Goal: Task Accomplishment & Management: Manage account settings

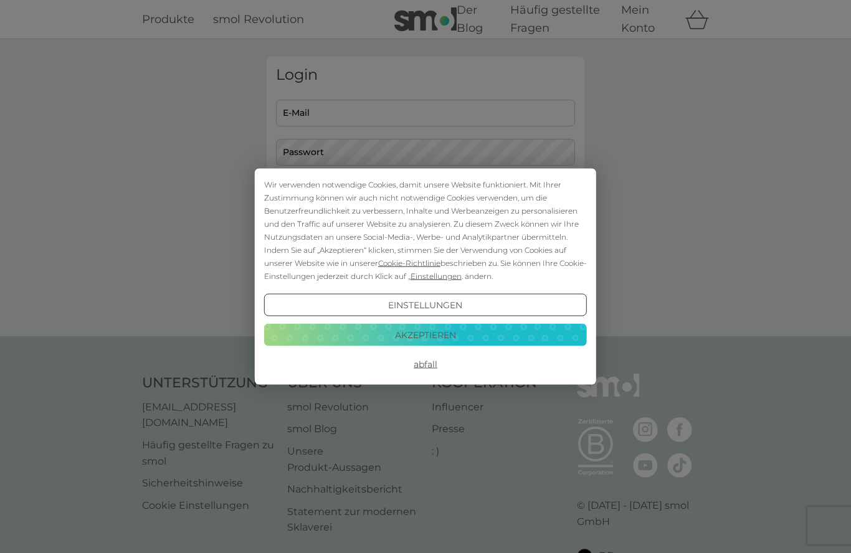
click at [474, 333] on button "Akzeptieren" at bounding box center [425, 334] width 323 height 22
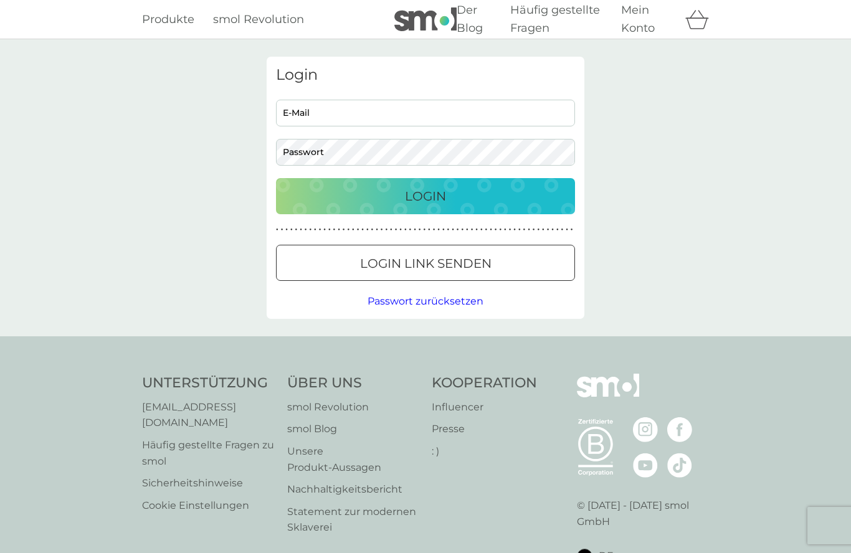
click at [521, 108] on input "E-Mail" at bounding box center [425, 113] width 299 height 27
type input "[EMAIL_ADDRESS][DOMAIN_NAME]"
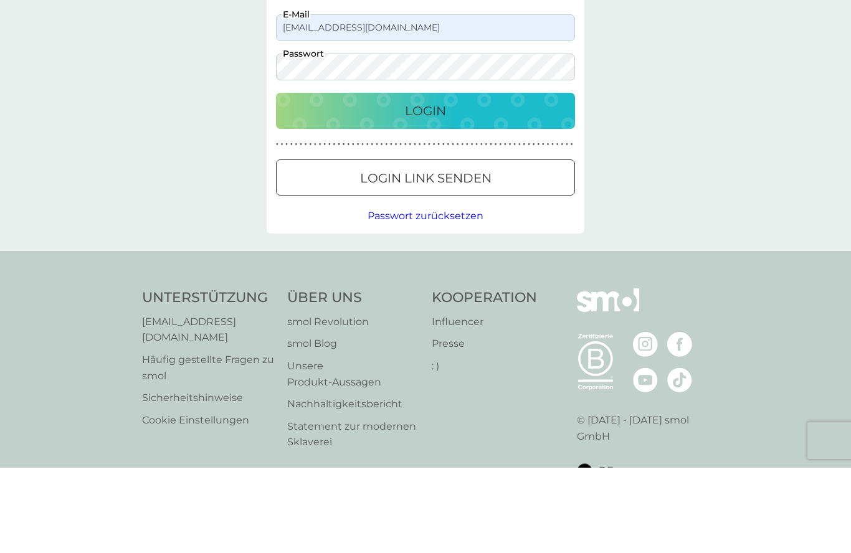
click at [448, 256] on font "Login Link senden" at bounding box center [425, 263] width 131 height 15
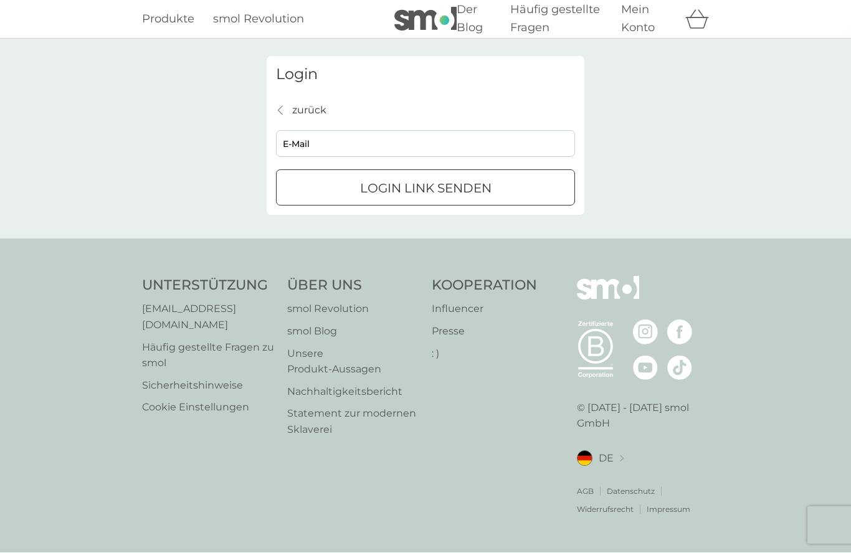
click at [514, 131] on input "E-Mail" at bounding box center [425, 144] width 299 height 27
type input "[EMAIL_ADDRESS][DOMAIN_NAME]"
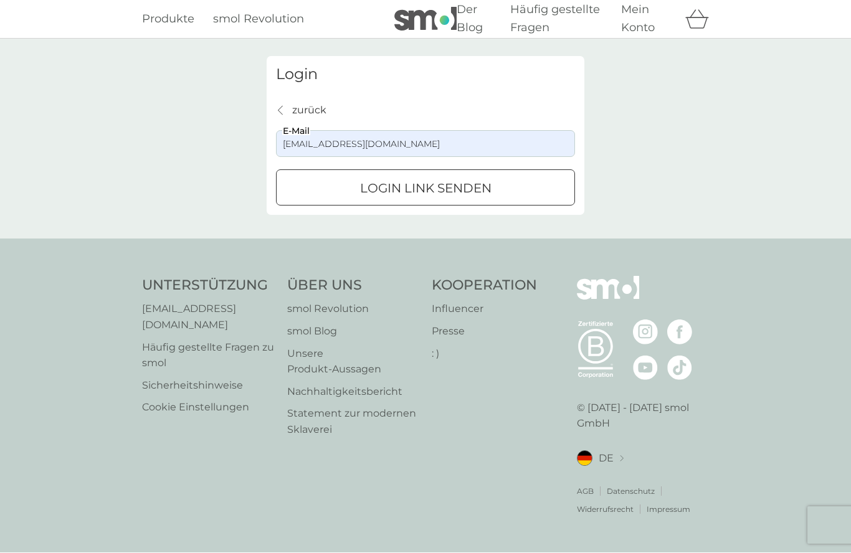
click at [490, 181] on font "Login Link senden" at bounding box center [425, 188] width 131 height 15
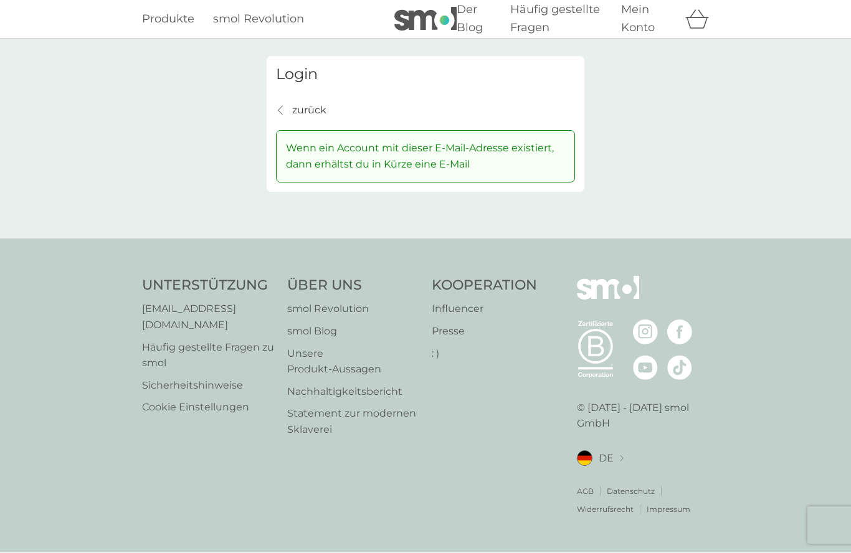
scroll to position [0, 0]
click at [644, 21] on font "Mein Konto" at bounding box center [638, 19] width 34 height 32
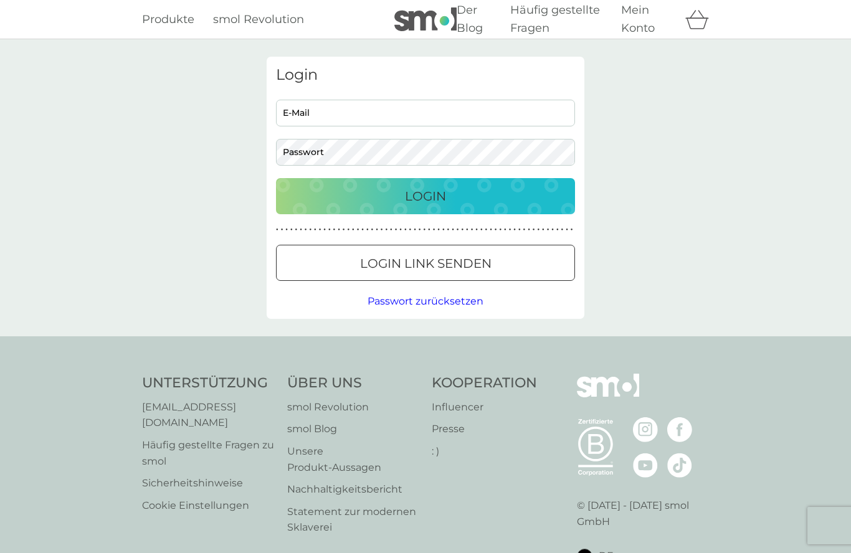
click at [521, 110] on input "E-Mail" at bounding box center [425, 113] width 299 height 27
type input "[EMAIL_ADDRESS][DOMAIN_NAME]"
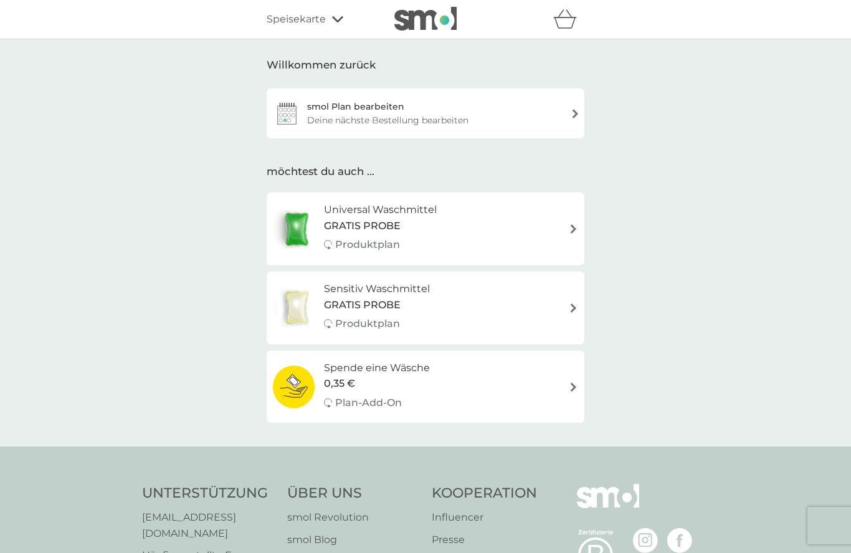
click at [512, 105] on div "smol Plan bearbeiten Deine nächste Bestellung bearbeiten" at bounding box center [425, 113] width 318 height 50
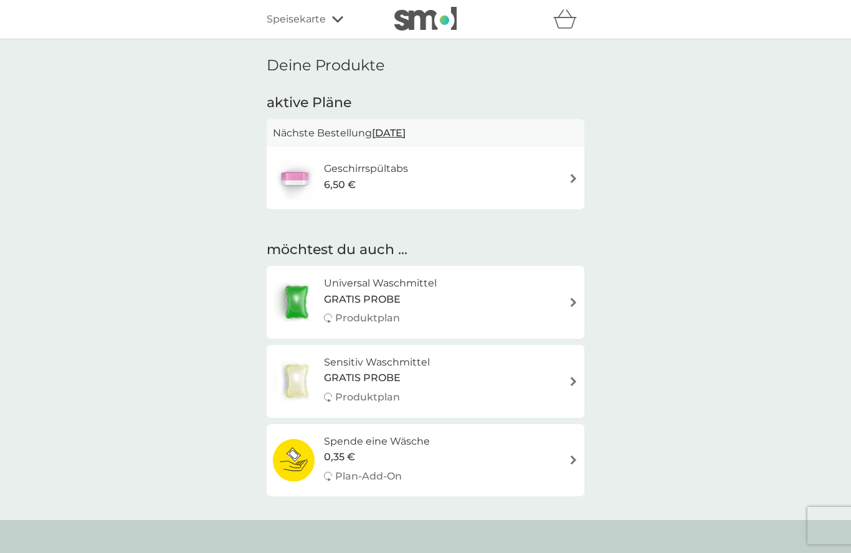
click at [502, 181] on div "Geschirrspültabs 6,50 €" at bounding box center [425, 178] width 305 height 44
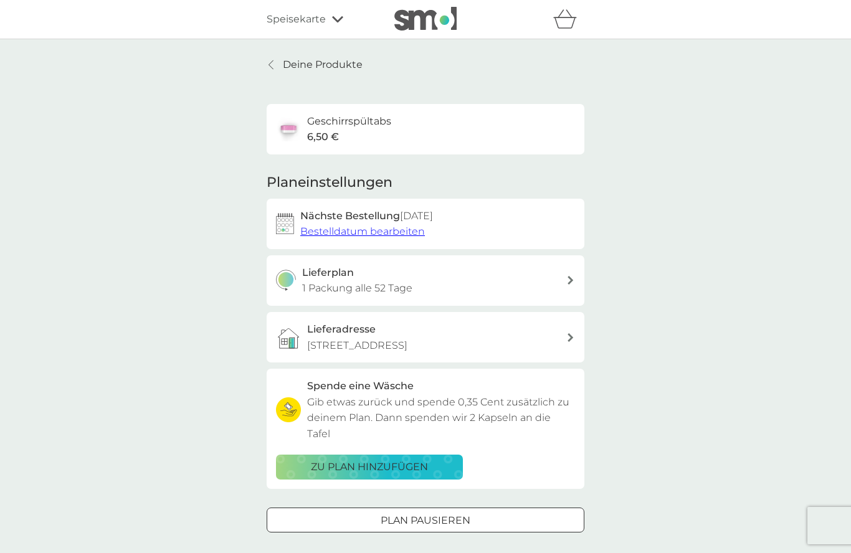
click at [390, 229] on font "Bestelldatum bearbeiten" at bounding box center [362, 231] width 125 height 12
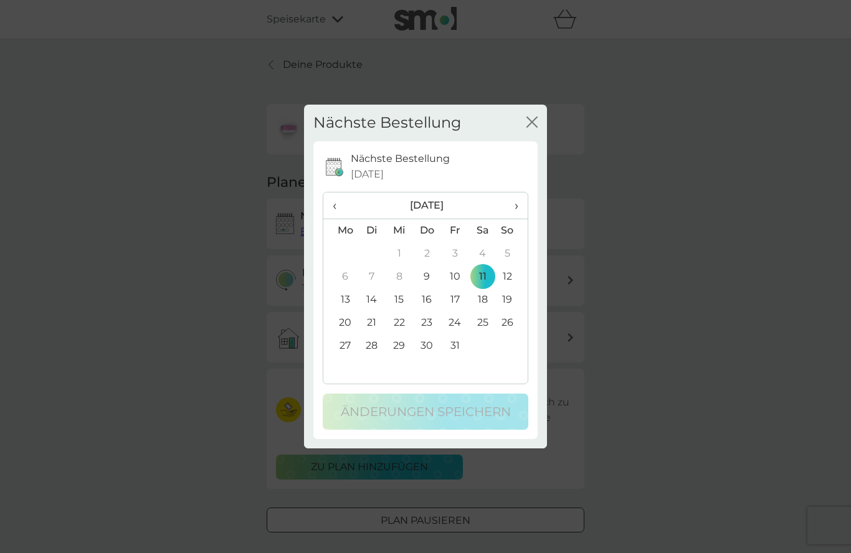
click at [510, 219] on span "›" at bounding box center [512, 205] width 12 height 26
click at [479, 265] on td "1" at bounding box center [482, 253] width 28 height 23
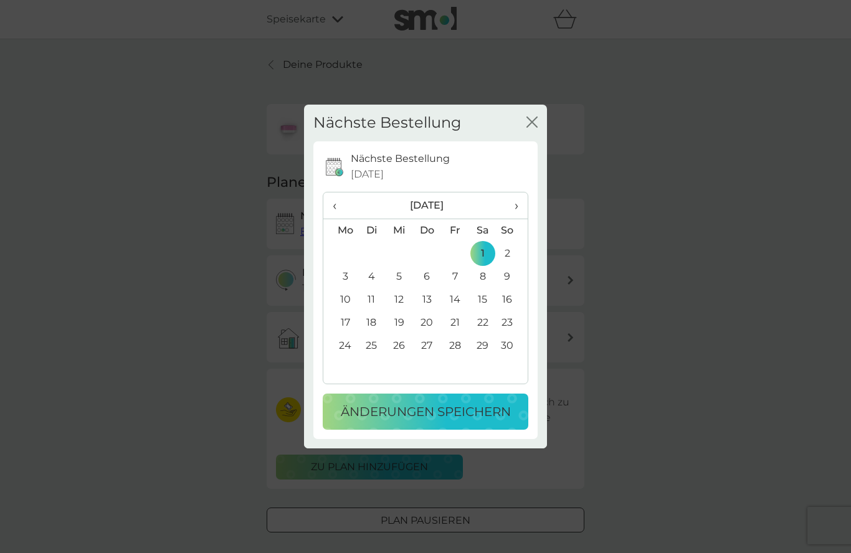
click at [440, 419] on font "Änderungen speichern" at bounding box center [426, 411] width 170 height 15
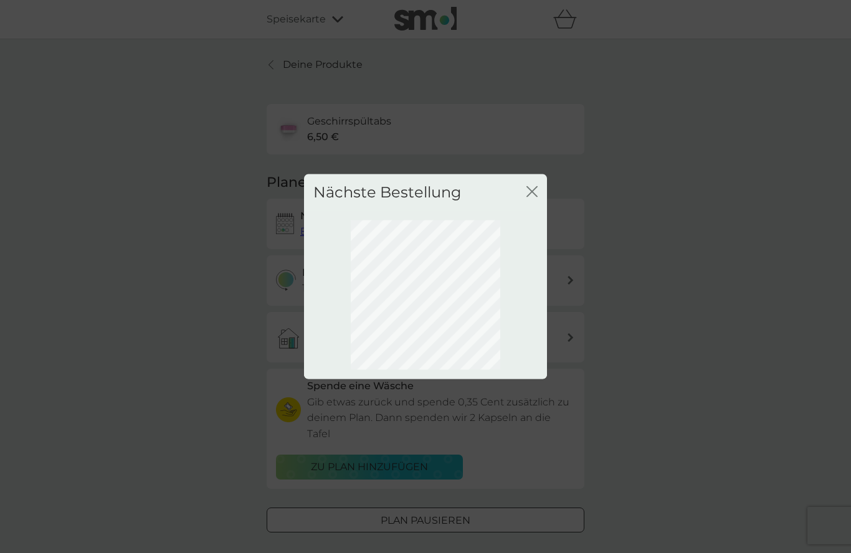
scroll to position [54, 0]
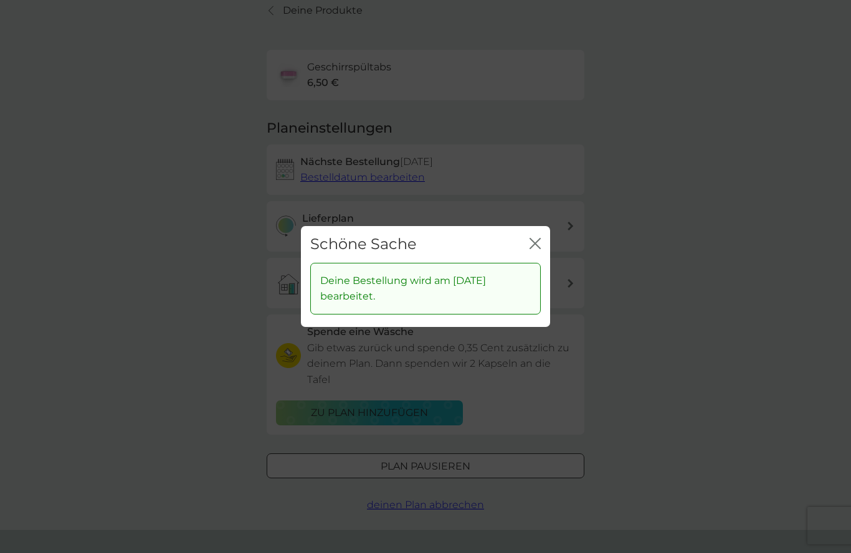
click at [532, 239] on icon "Schließen" at bounding box center [534, 243] width 11 height 11
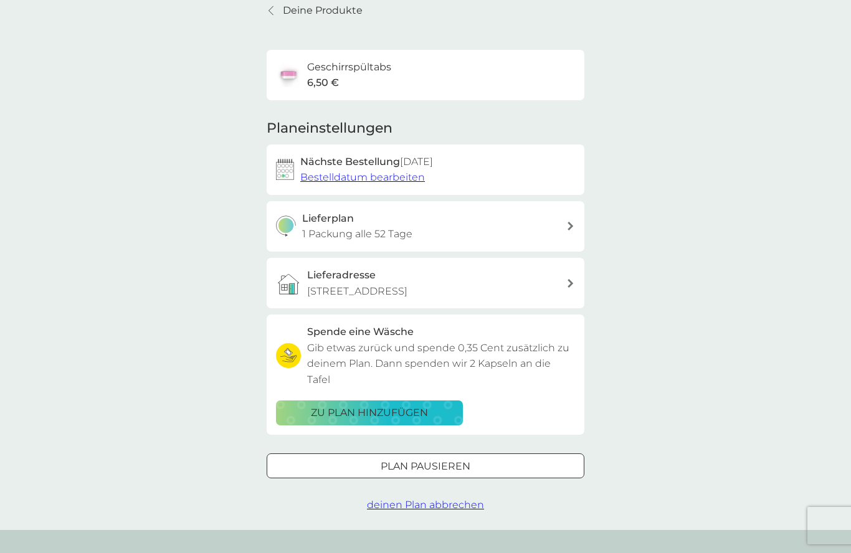
scroll to position [0, 0]
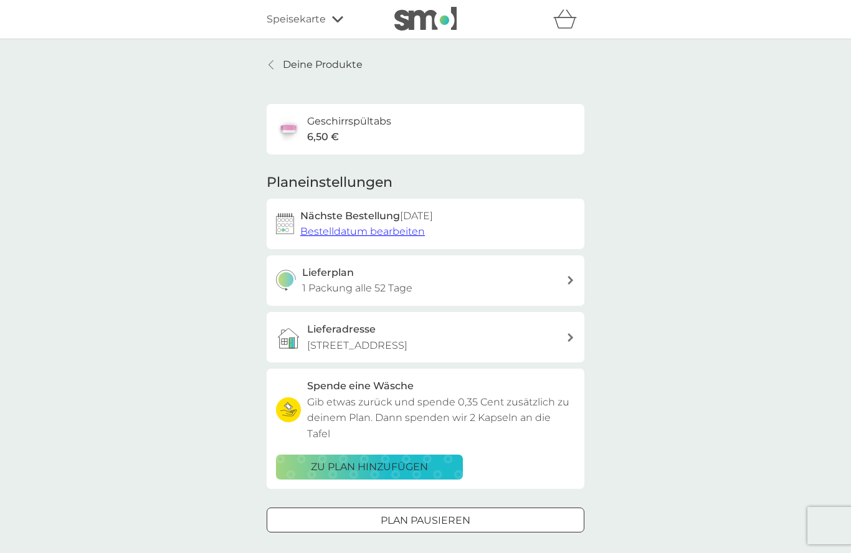
click at [529, 272] on div "Lieferplan 1 Packung alle 52 Tage" at bounding box center [434, 281] width 265 height 32
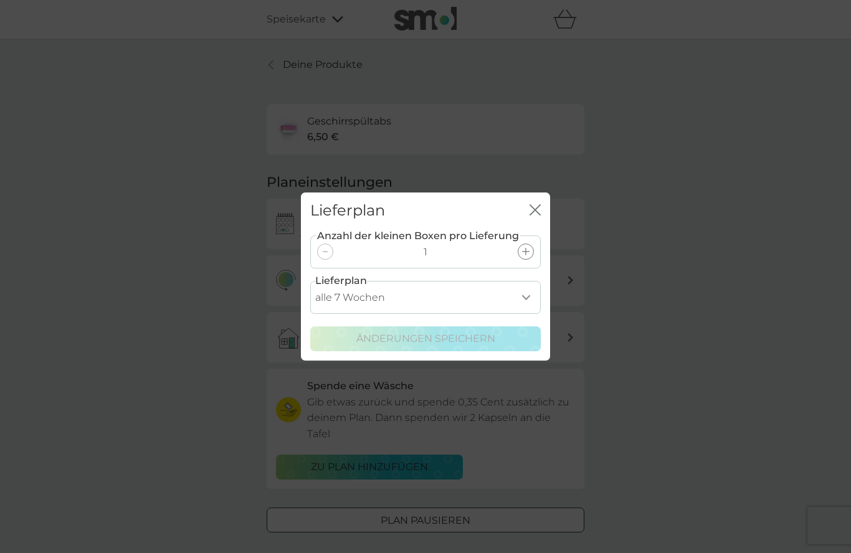
click at [504, 314] on select "alle 1 Woche alle 2 Wochen alle 3 Wochen alle 4 Wochen alle 5 Wochen alle 6 Woc…" at bounding box center [425, 297] width 230 height 33
select select "70"
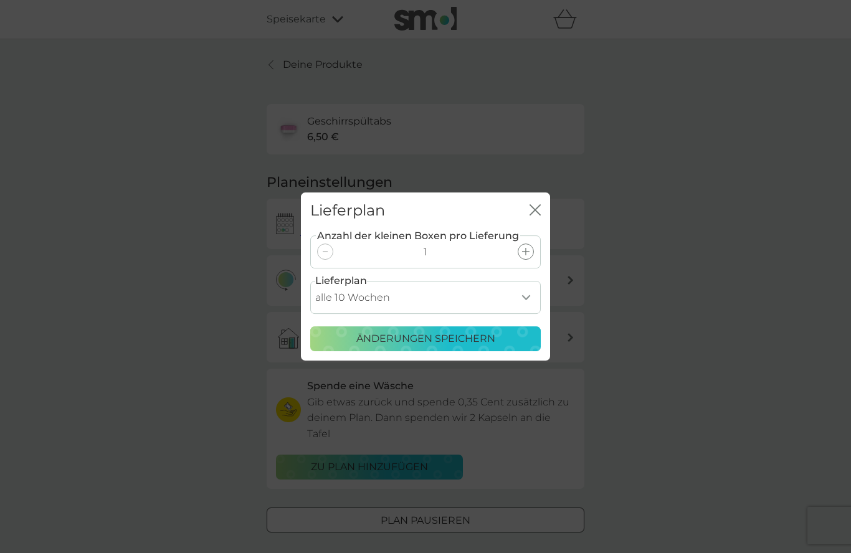
click at [464, 344] on font "Änderungen speichern" at bounding box center [425, 338] width 139 height 12
